Goal: Information Seeking & Learning: Learn about a topic

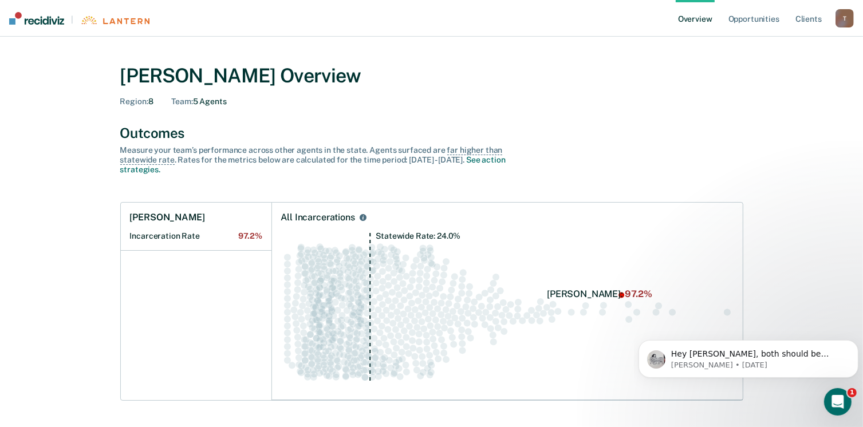
drag, startPoint x: 0, startPoint y: 0, endPoint x: 587, endPoint y: 90, distance: 594.0
click at [707, 21] on link "Overview" at bounding box center [695, 18] width 39 height 37
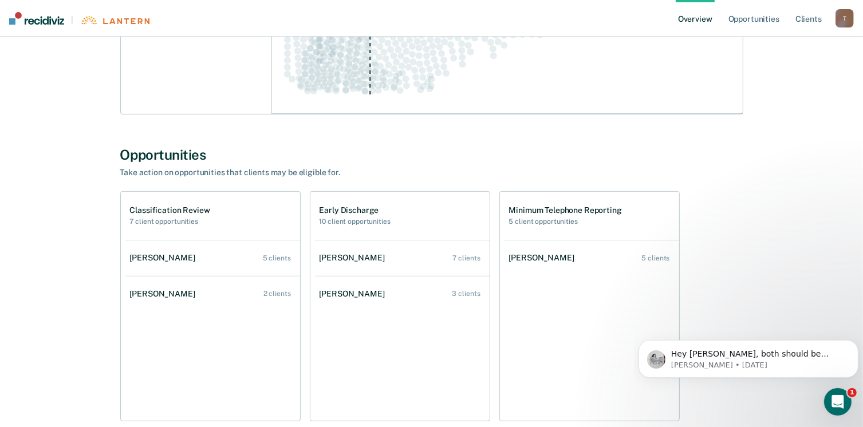
scroll to position [348, 0]
